Goal: Transaction & Acquisition: Purchase product/service

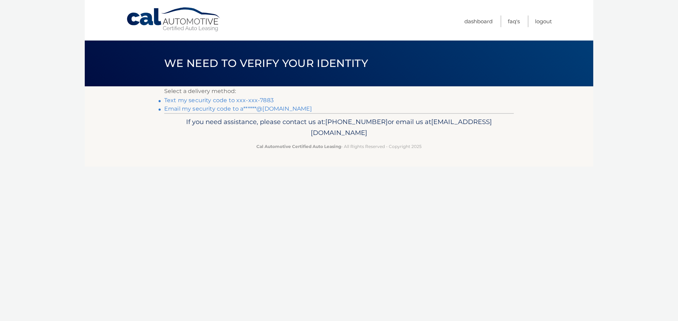
click at [252, 101] on link "Text my security code to xxx-xxx-7883" at bounding box center [218, 100] width 109 height 7
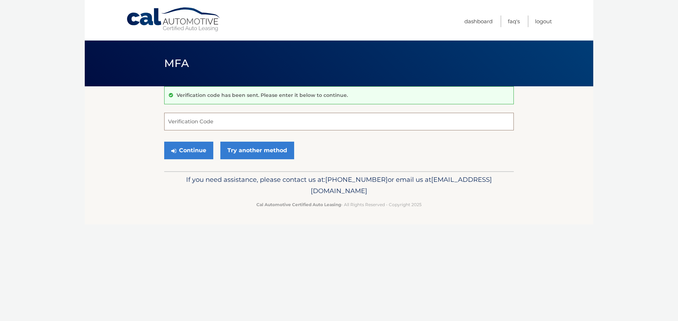
click at [227, 121] on input "Verification Code" at bounding box center [338, 122] width 349 height 18
type input "515350"
click at [164, 142] on button "Continue" at bounding box center [188, 151] width 49 height 18
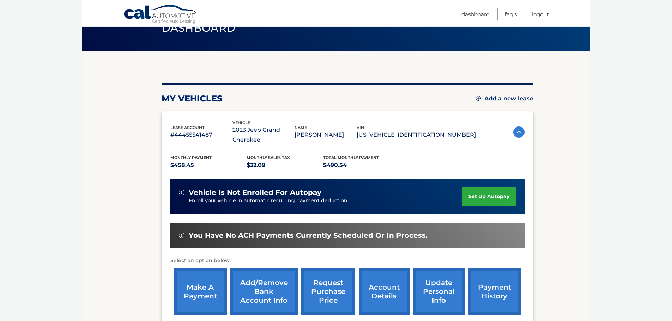
scroll to position [71, 0]
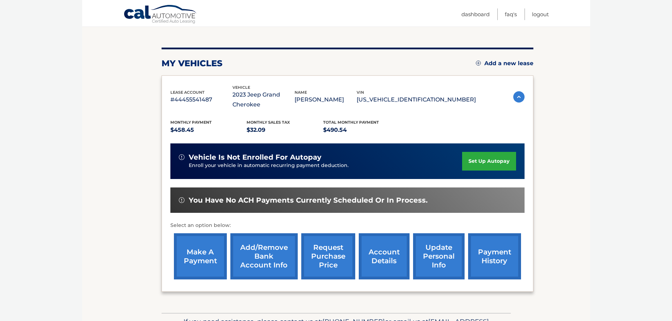
click at [216, 258] on link "make a payment" at bounding box center [200, 257] width 53 height 46
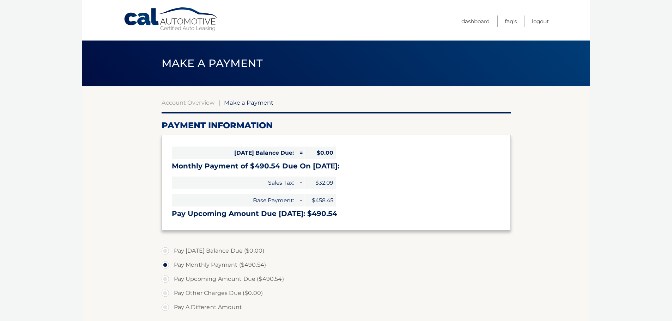
select select "NWUyMzY4YWItMDA0MC00M2M0LTljZWUtZTA0ZmUxNjMxZGJi"
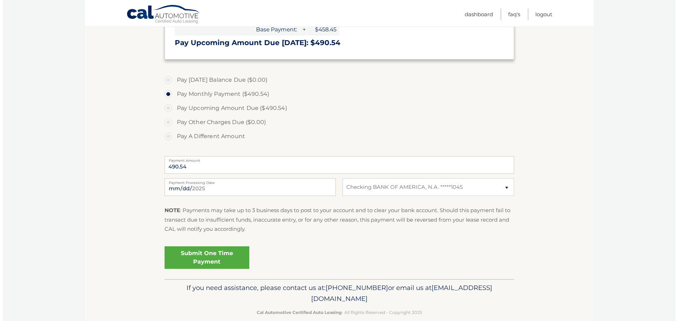
scroll to position [176, 0]
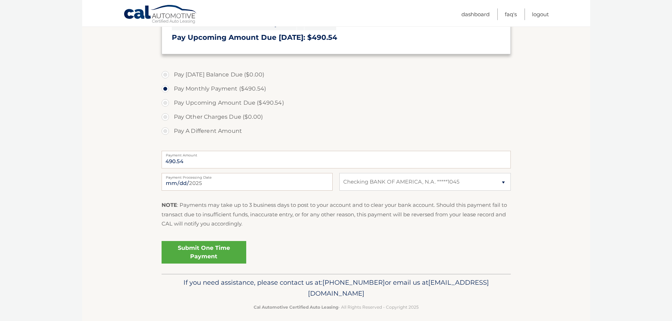
click at [215, 253] on link "Submit One Time Payment" at bounding box center [204, 252] width 85 height 23
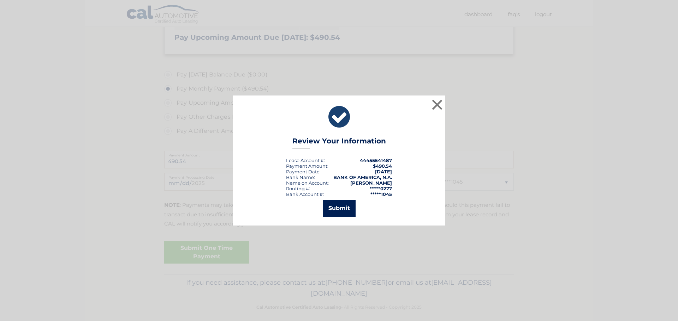
click at [348, 206] on button "Submit" at bounding box center [339, 208] width 33 height 17
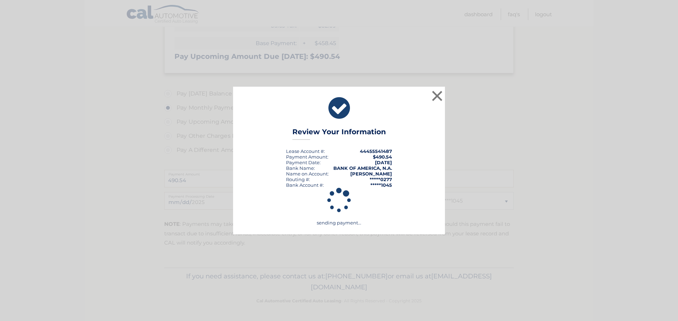
scroll to position [157, 0]
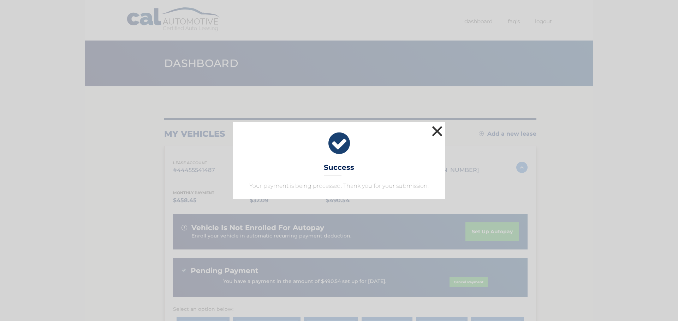
click at [438, 131] on button "×" at bounding box center [437, 131] width 14 height 14
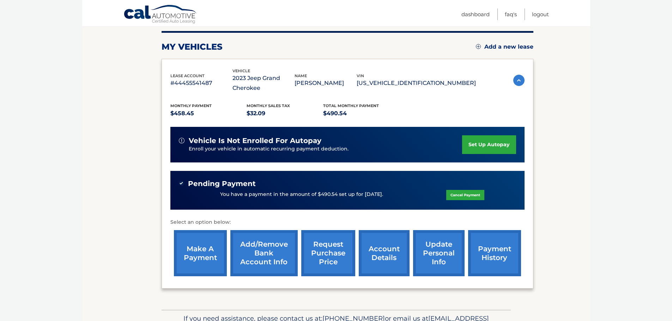
scroll to position [106, 0]
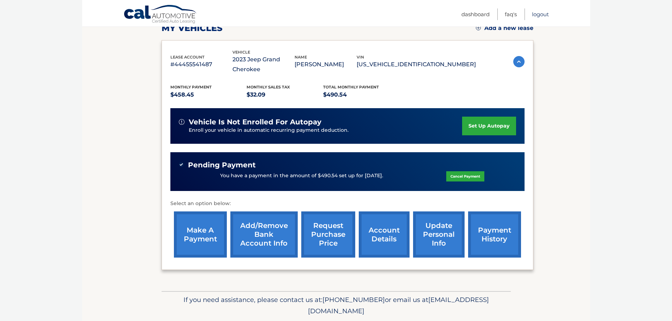
click at [536, 14] on link "Logout" at bounding box center [540, 14] width 17 height 12
